Goal: Task Accomplishment & Management: Manage account settings

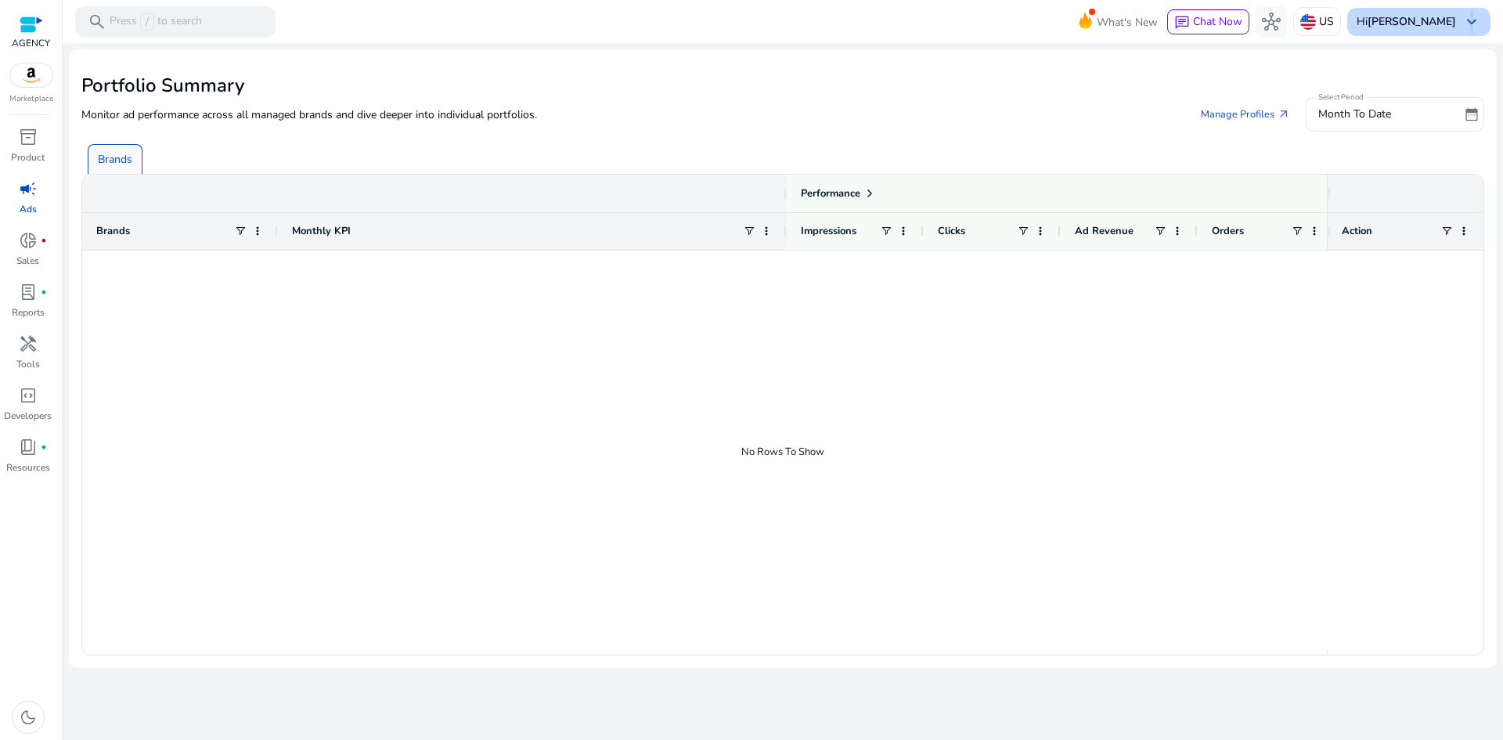
click at [1472, 24] on span "keyboard_arrow_down" at bounding box center [1471, 22] width 19 height 19
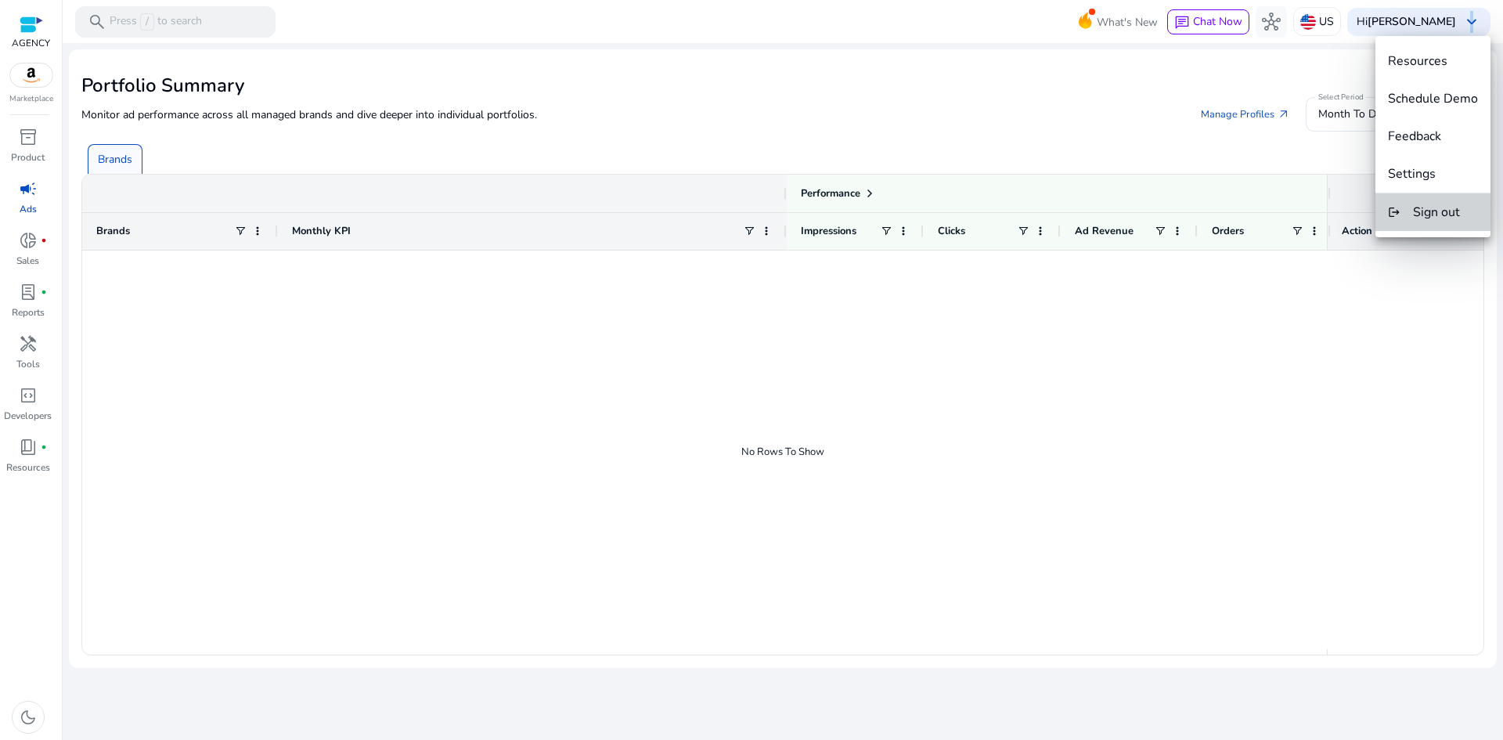
click at [1449, 218] on span "Sign out" at bounding box center [1436, 212] width 47 height 17
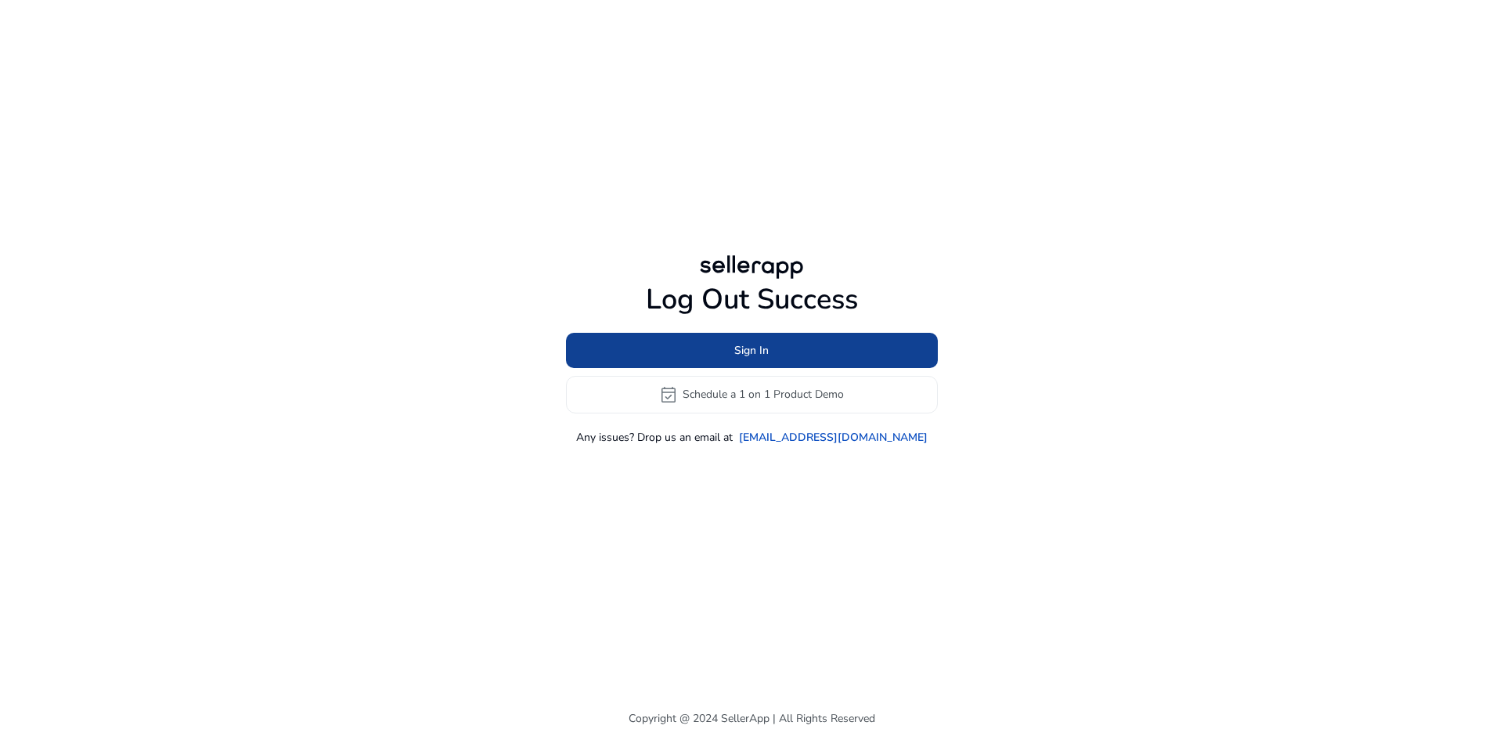
click at [738, 358] on span at bounding box center [752, 350] width 372 height 38
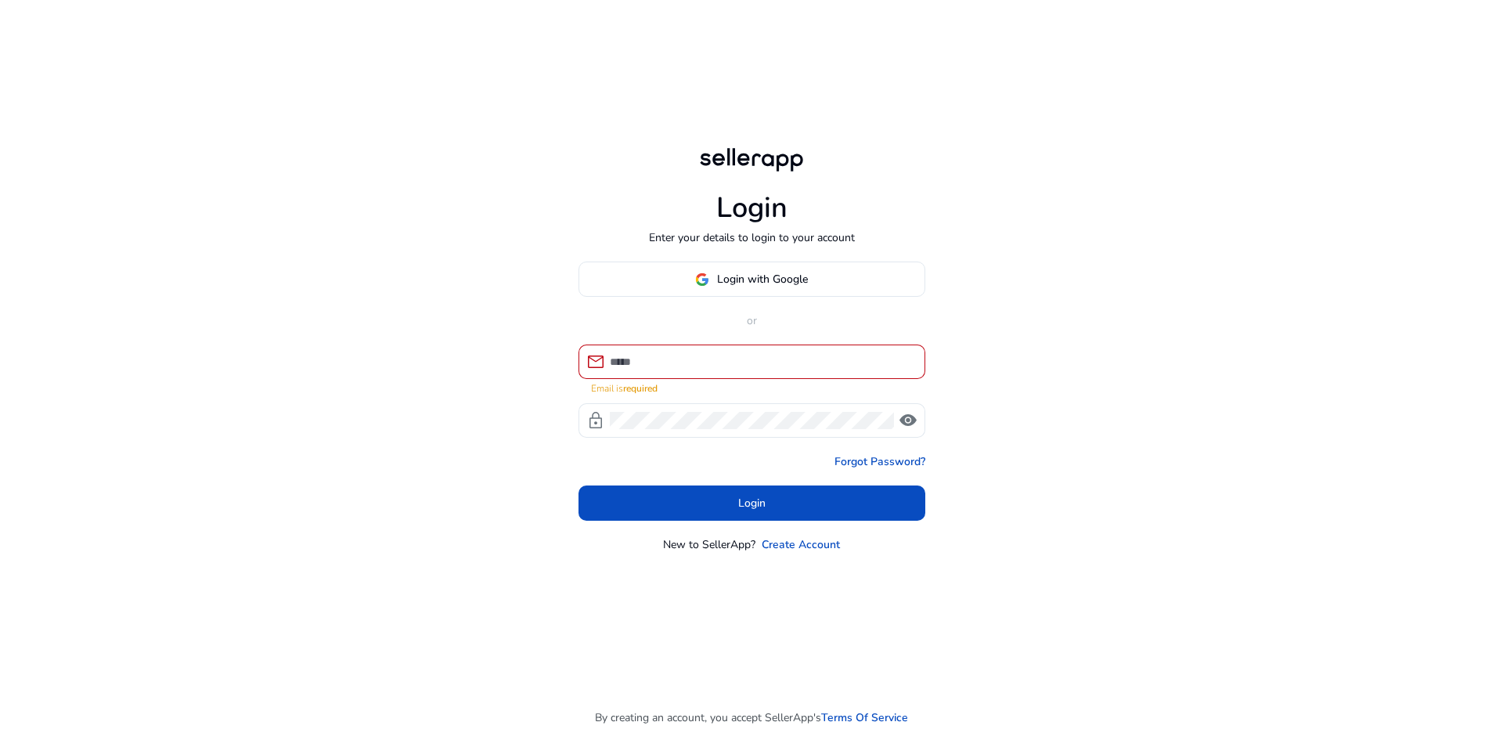
click at [676, 355] on div at bounding box center [761, 361] width 303 height 34
click at [707, 363] on input at bounding box center [761, 361] width 303 height 17
type input "**********"
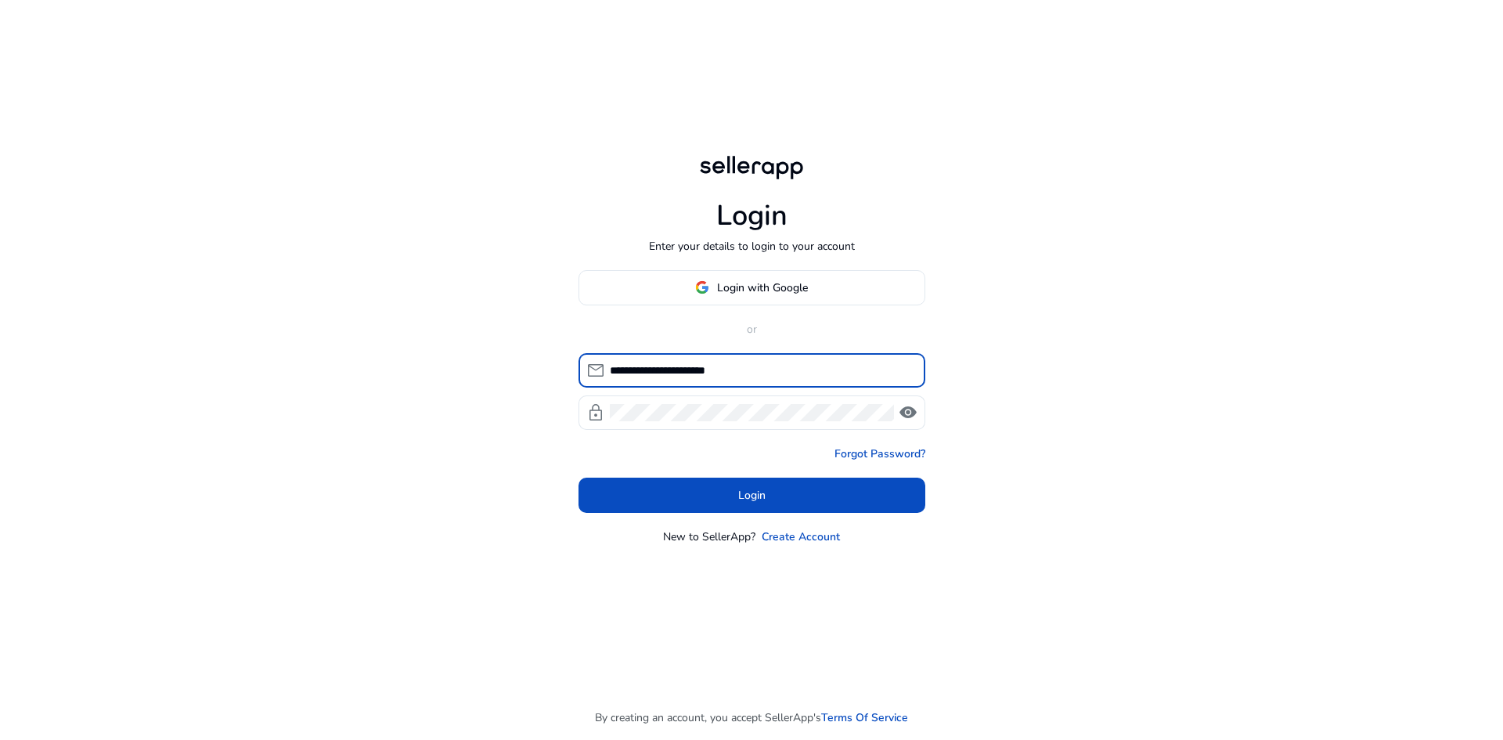
click button "Login" at bounding box center [751, 494] width 347 height 35
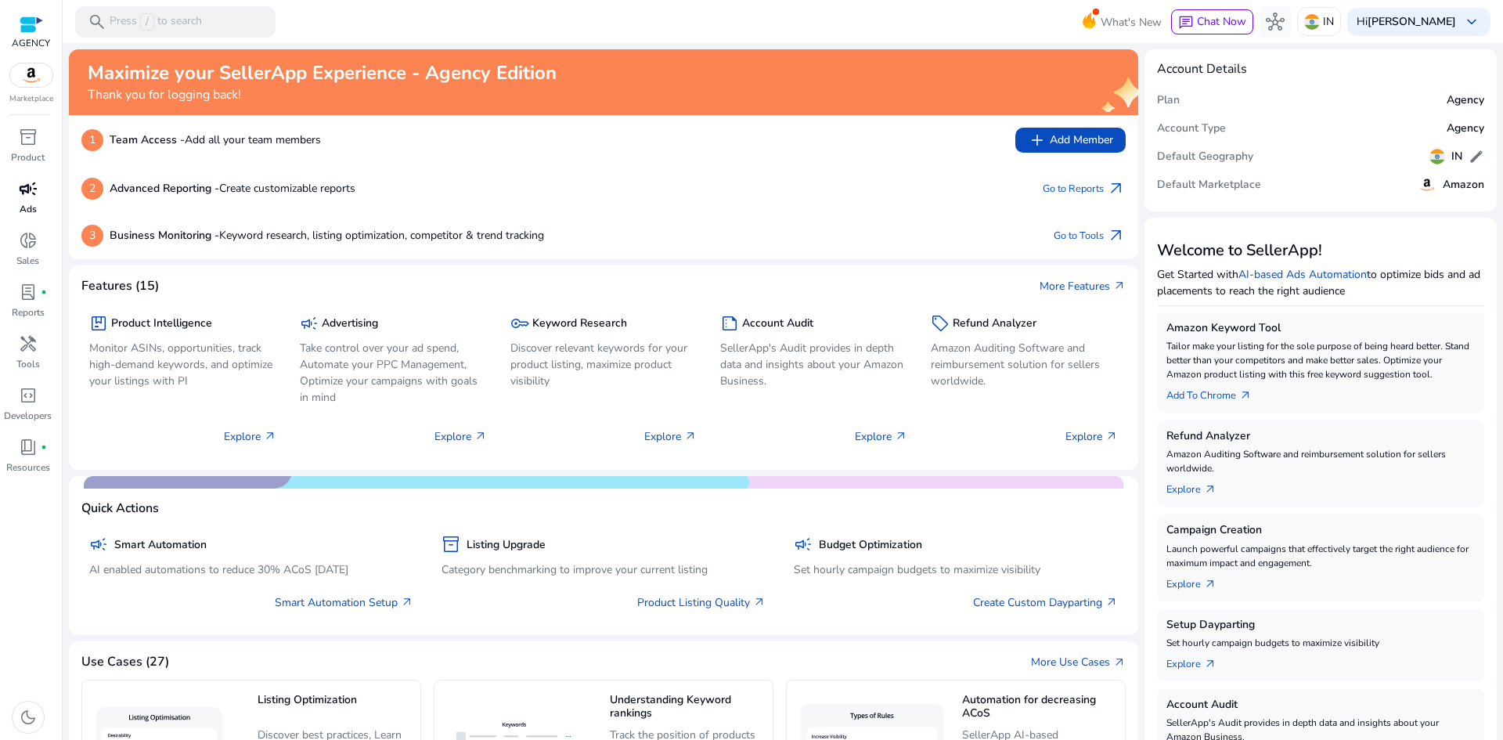
click at [23, 206] on p "Ads" at bounding box center [28, 209] width 17 height 14
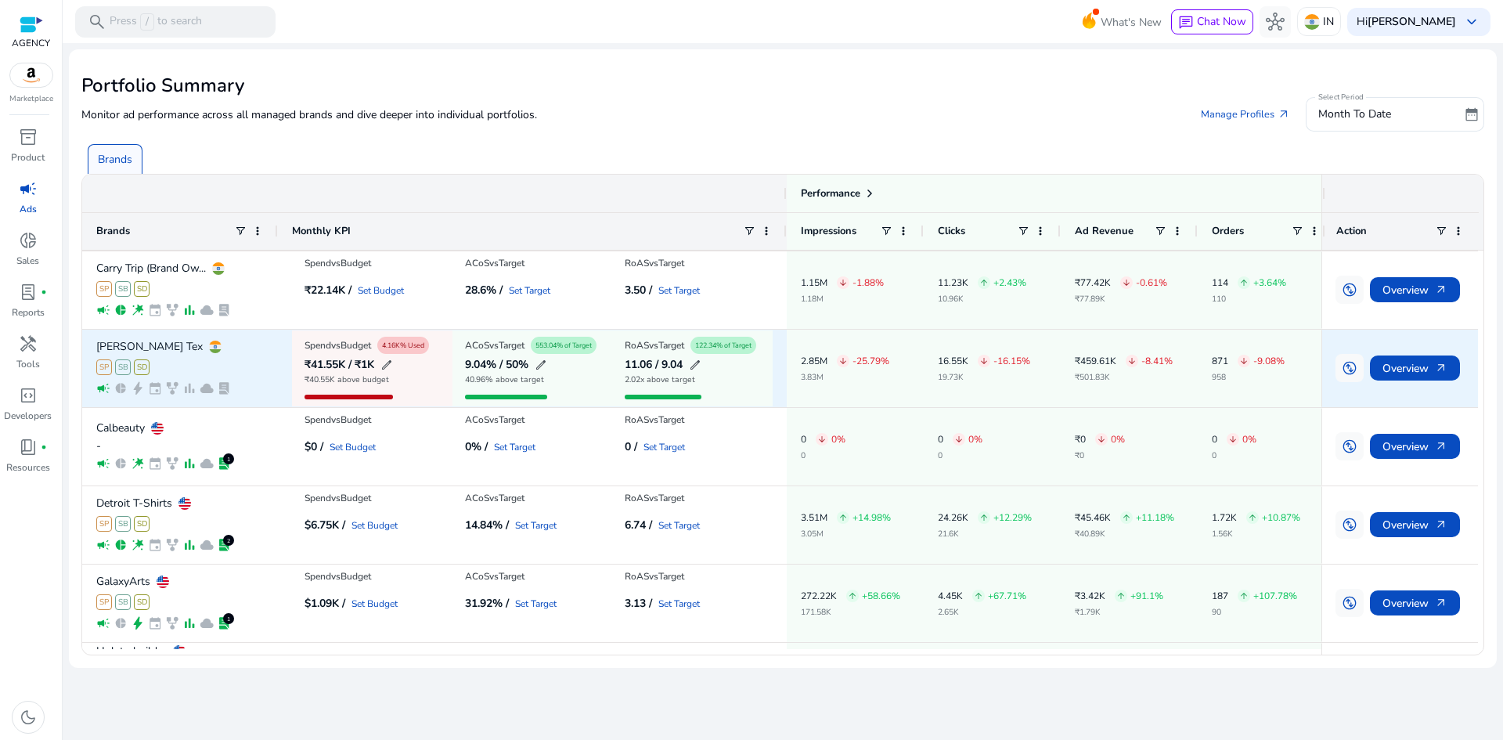
scroll to position [78, 0]
click at [390, 363] on span "edit" at bounding box center [386, 364] width 13 height 13
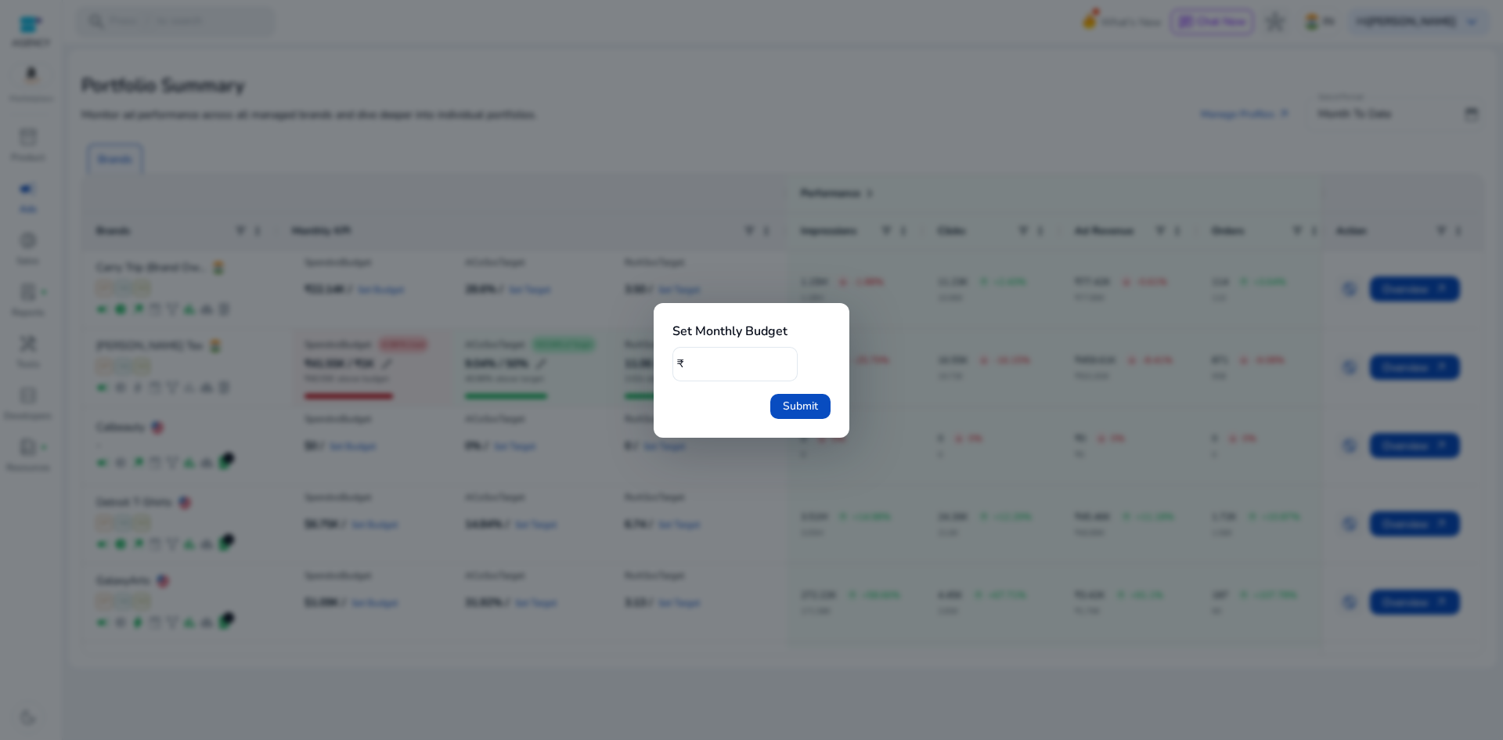
click at [470, 373] on div at bounding box center [751, 370] width 1503 height 740
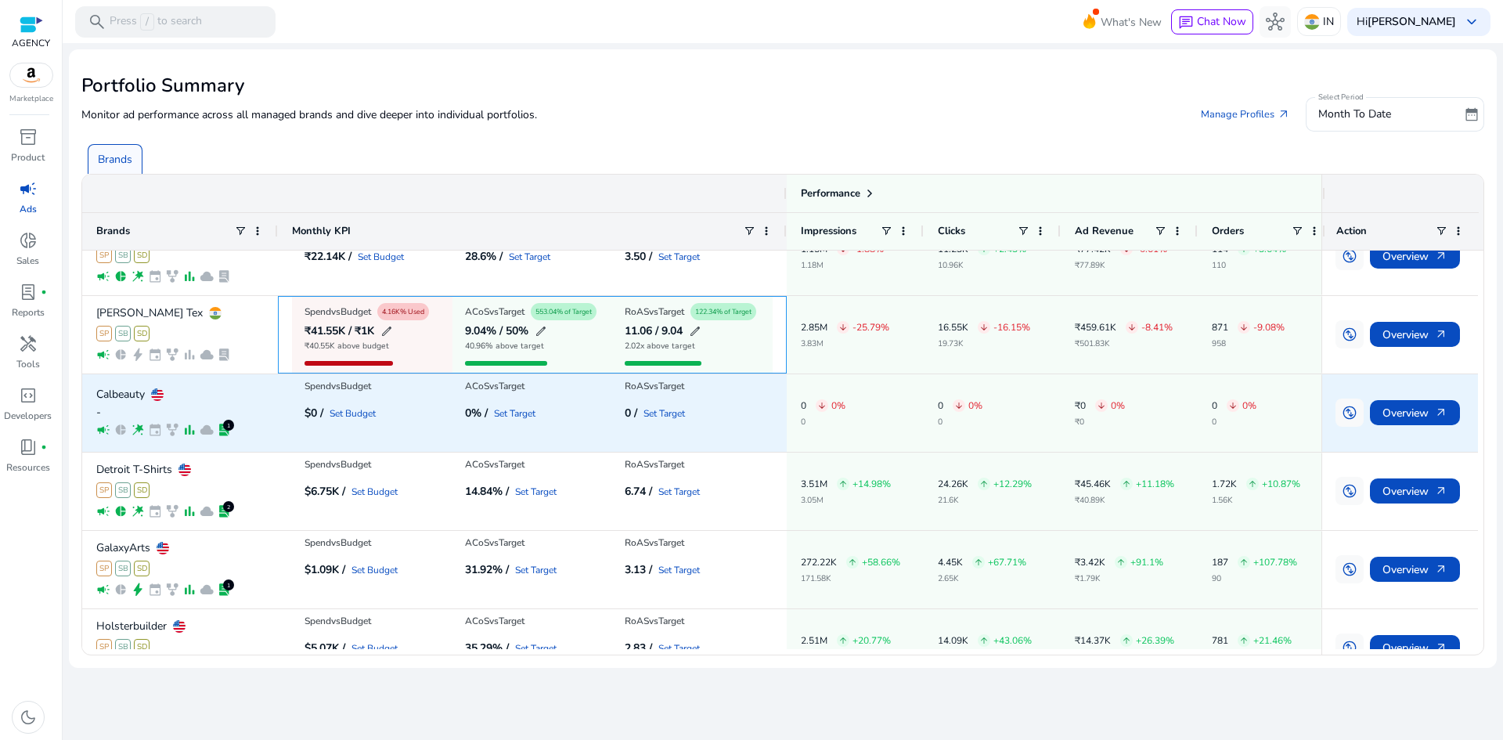
scroll to position [71, 0]
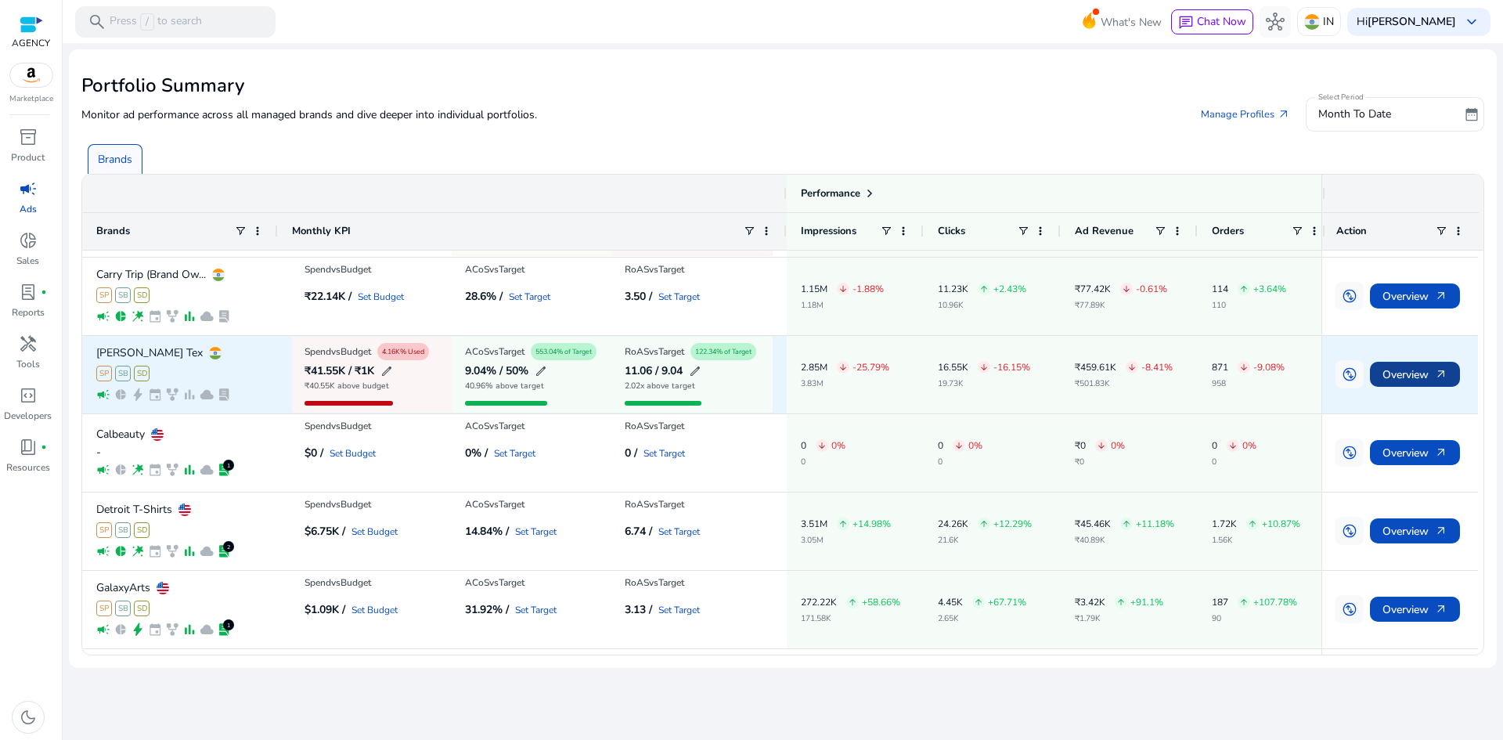
click at [1424, 373] on span "Overview arrow_outward" at bounding box center [1414, 374] width 65 height 32
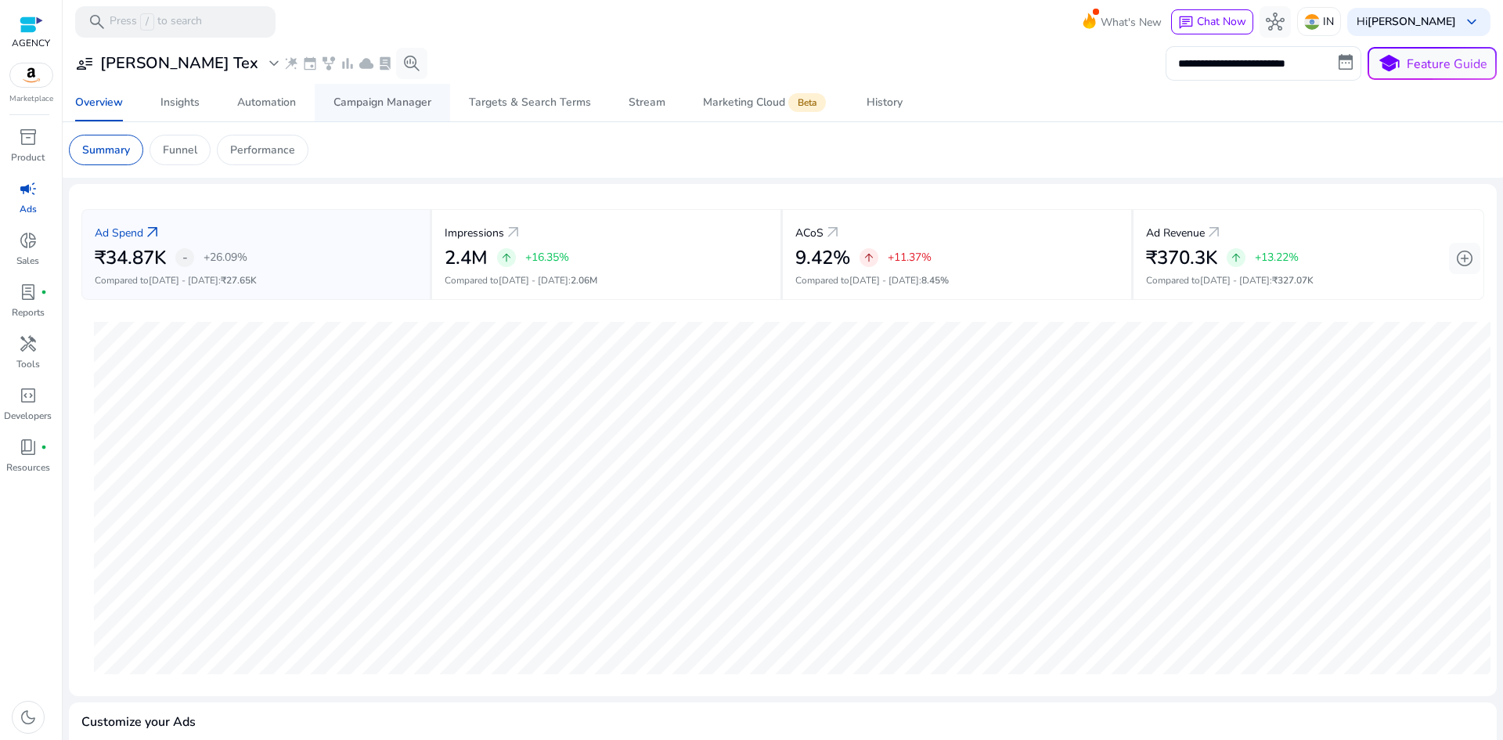
click at [373, 105] on div "Campaign Manager" at bounding box center [382, 102] width 98 height 11
